Goal: Task Accomplishment & Management: Manage account settings

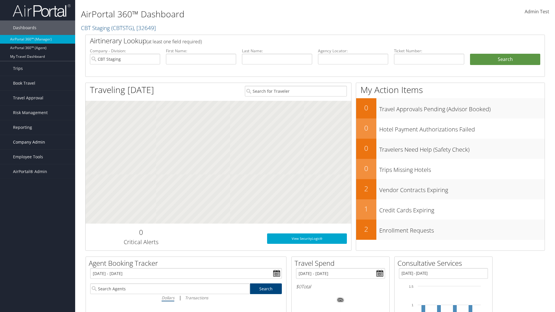
click at [38, 142] on span "Company Admin" at bounding box center [29, 142] width 32 height 14
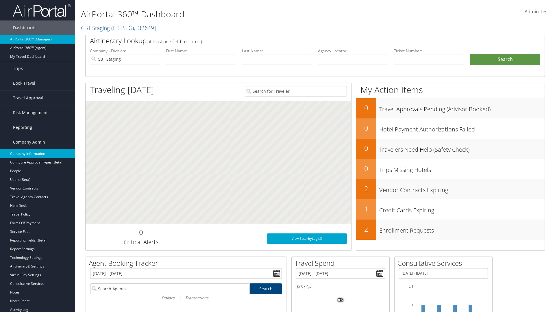
click at [38, 154] on link "Company Information" at bounding box center [37, 153] width 75 height 9
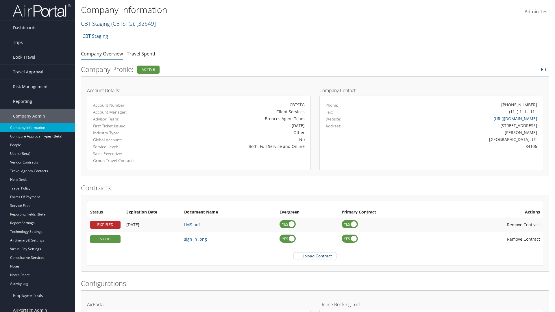
click at [95, 23] on link "CBT Staging ( CBTSTG ) , [ 32649 ]" at bounding box center [118, 24] width 75 height 8
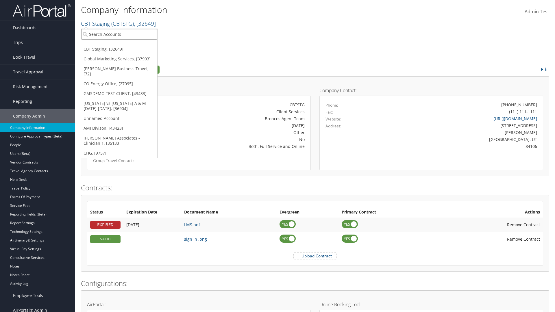
click at [119, 34] on input "search" at bounding box center [119, 34] width 76 height 11
type input "CBTSTG"
click at [119, 45] on div "CBT Staging (CBTSTG), [32649]" at bounding box center [119, 44] width 82 height 5
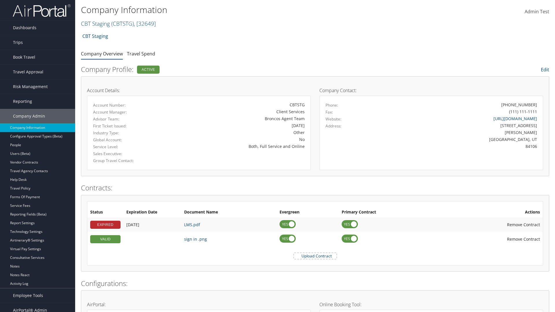
scroll to position [268, 0]
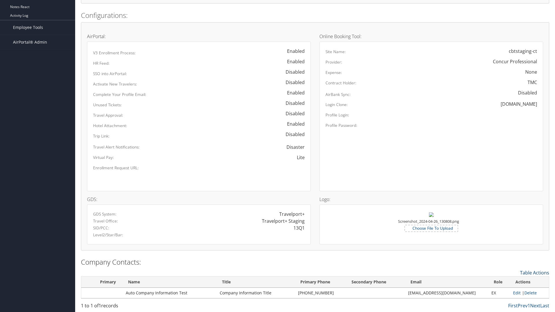
click at [534, 272] on link "Table Actions" at bounding box center [534, 273] width 29 height 6
click at [510, 281] on link "New Contact" at bounding box center [511, 282] width 76 height 10
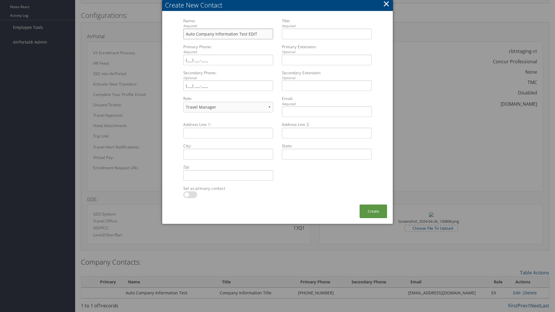
type input "Auto Company Information Test EDIT"
type input "Company Information Title EDIT"
type input "[PHONE_NUMBER]"
select select "EX"
type input "[PHONE_NUMBER]"
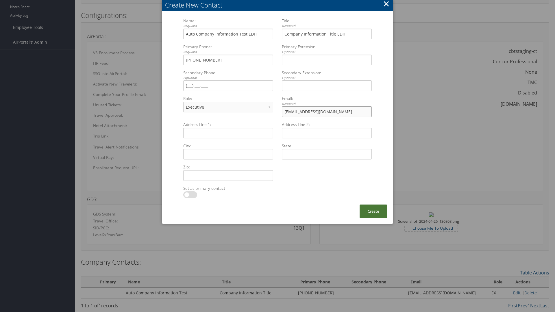
type input "sample@cbtravel.com"
click at [373, 211] on button "Create" at bounding box center [372, 212] width 27 height 14
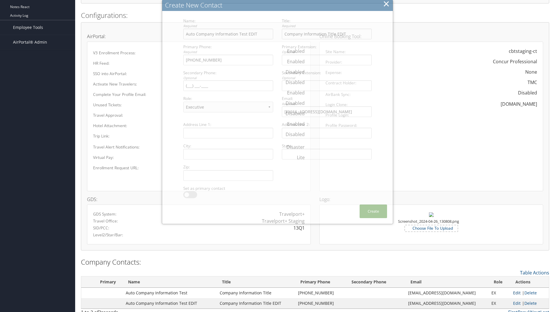
click at [514, 293] on link "Edit" at bounding box center [517, 292] width 8 height 5
type input "Auto Company Information Test"
type input "Company Information Title"
type input "[PHONE_NUMBER]"
type input "[EMAIL_ADDRESS][DOMAIN_NAME]"
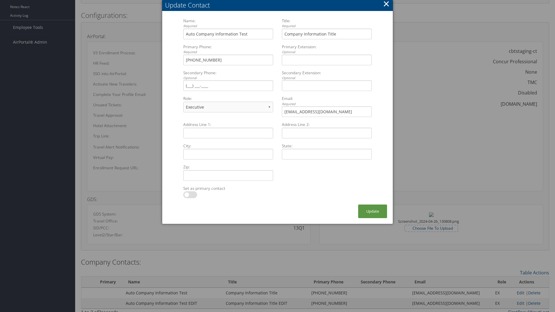
select select "FA"
click at [372, 211] on button "Update" at bounding box center [372, 212] width 29 height 14
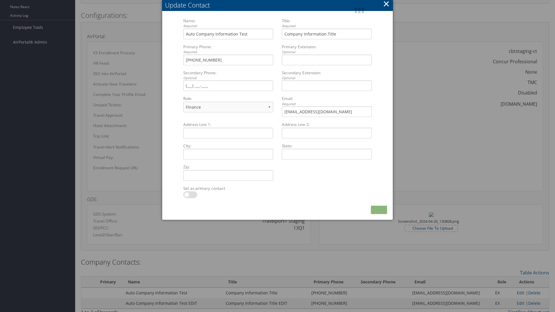
scroll to position [275, 0]
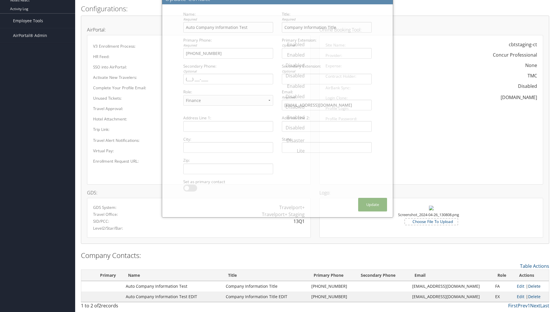
click at [532, 286] on link "Delete" at bounding box center [534, 285] width 12 height 5
